Goal: Task Accomplishment & Management: Manage account settings

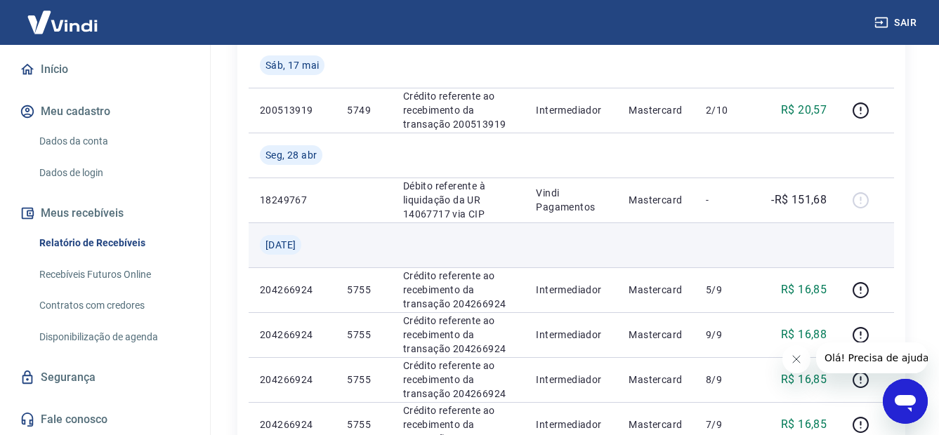
scroll to position [1123, 0]
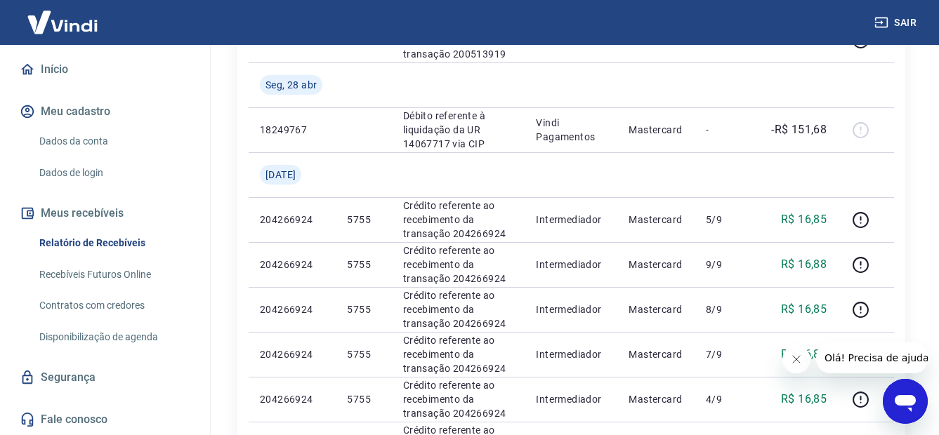
click at [95, 211] on button "Meus recebíveis" at bounding box center [105, 213] width 176 height 31
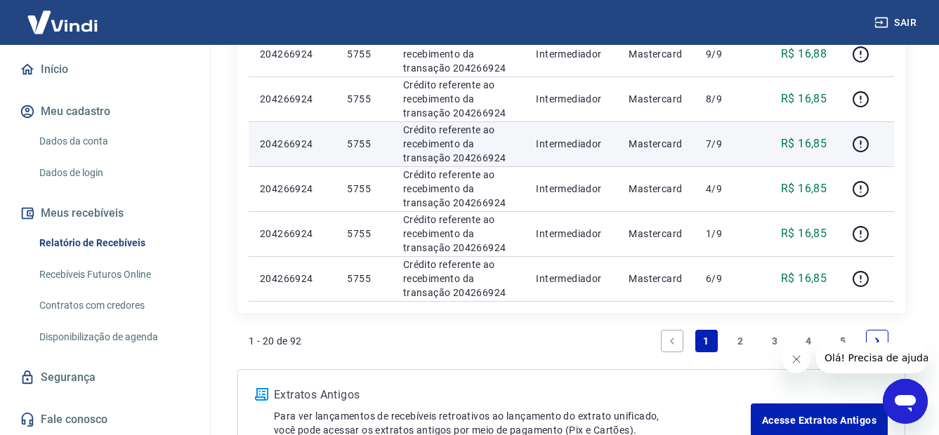
scroll to position [1431, 0]
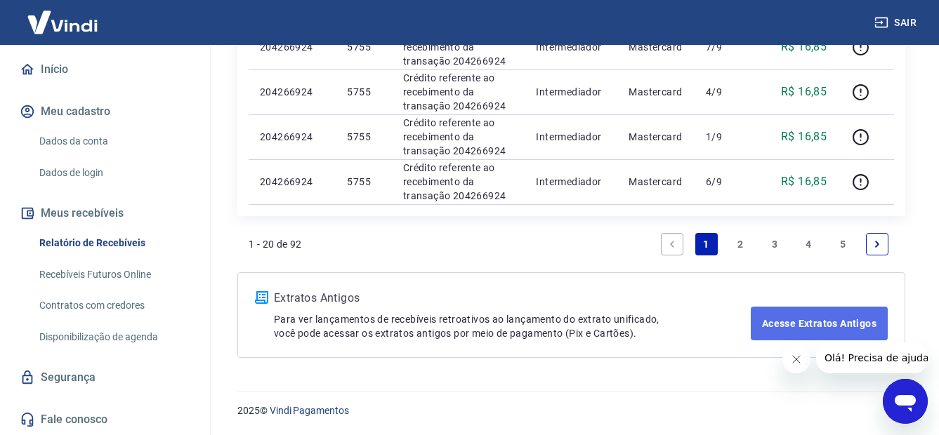
click at [821, 323] on link "Acesse Extratos Antigos" at bounding box center [818, 324] width 137 height 34
